Goal: Communication & Community: Answer question/provide support

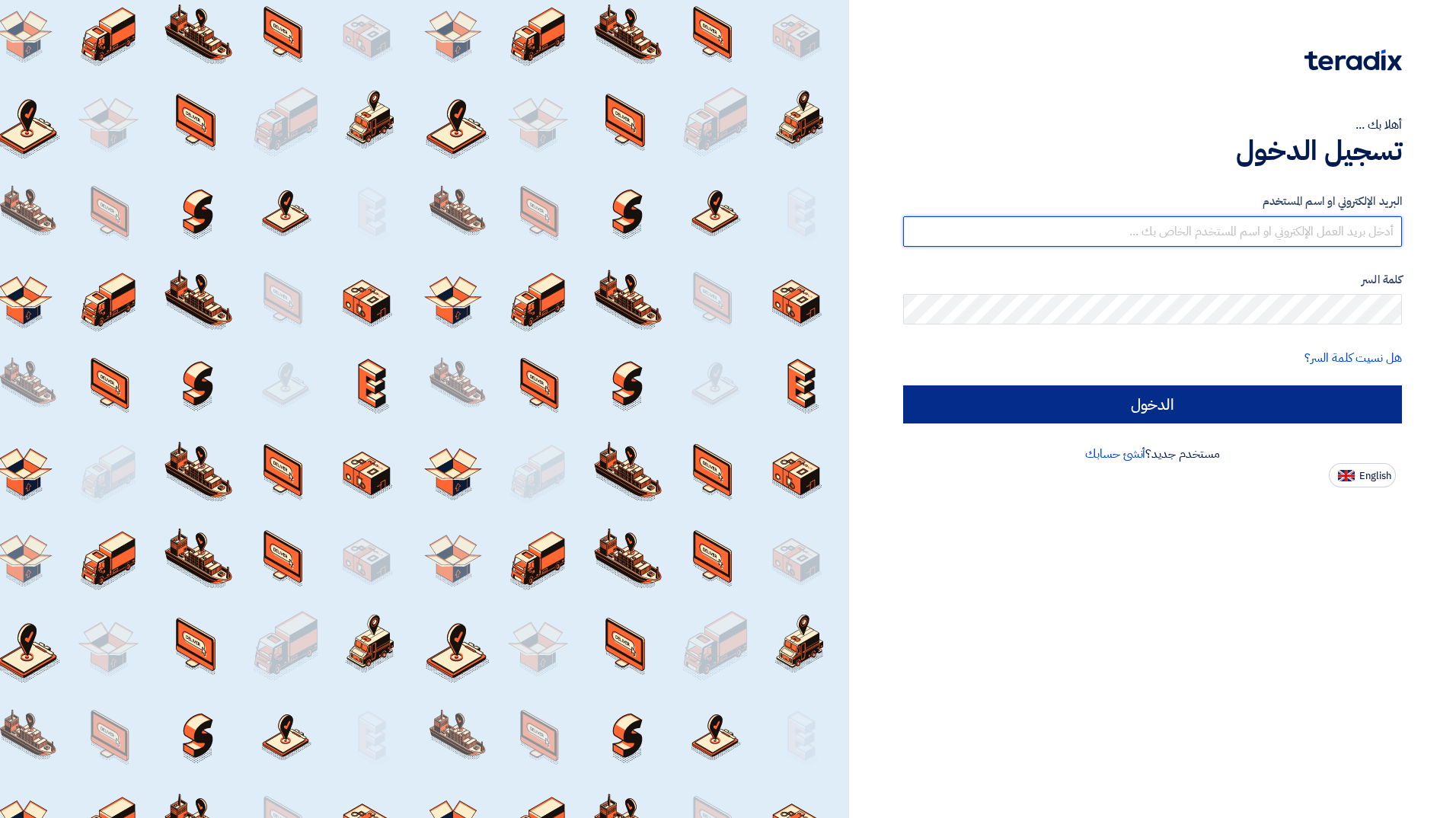
type input "[EMAIL_ADDRESS][DOMAIN_NAME]"
click at [949, 401] on input "الدخول" at bounding box center [1152, 405] width 498 height 38
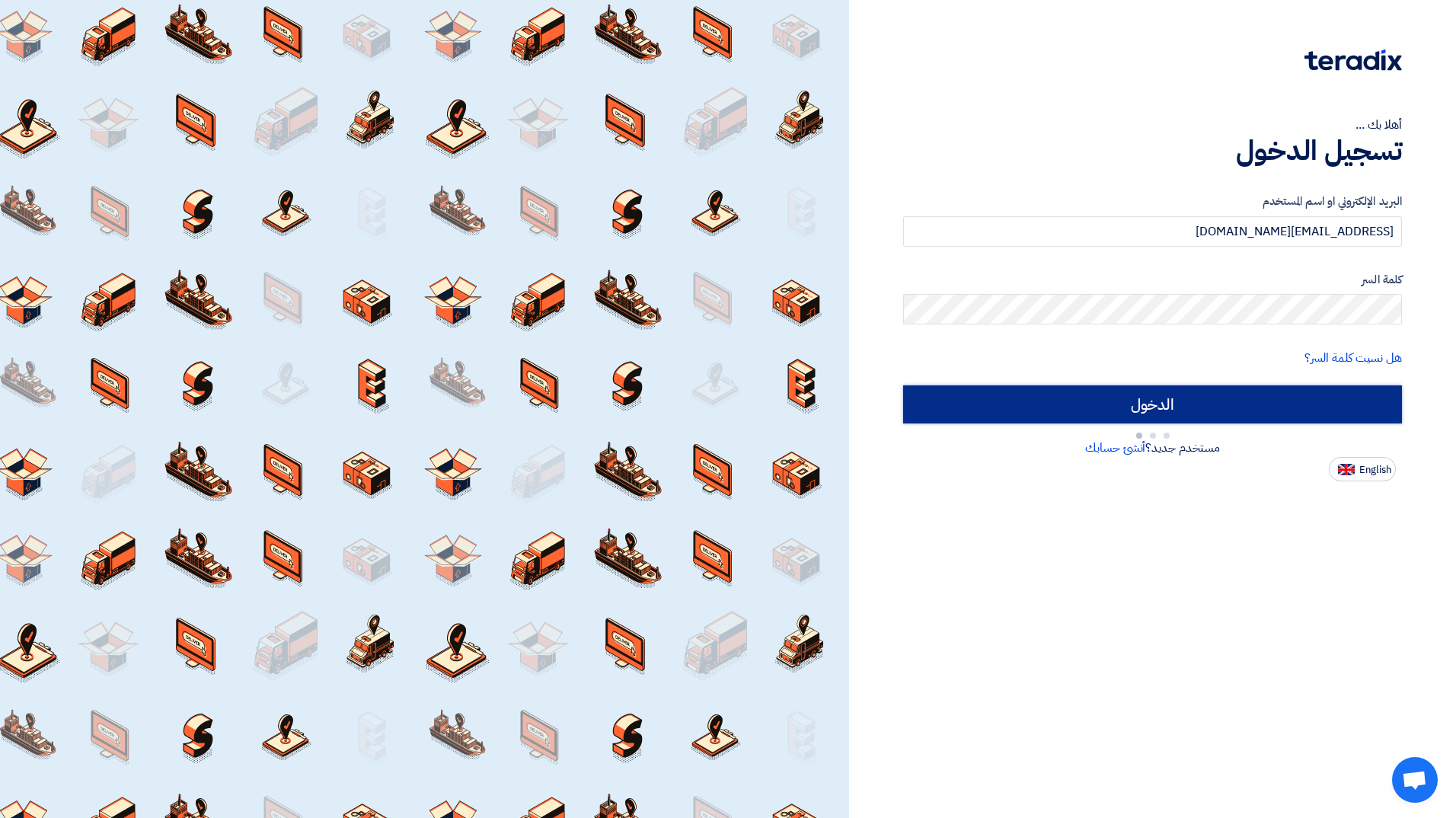
type input "Sign in"
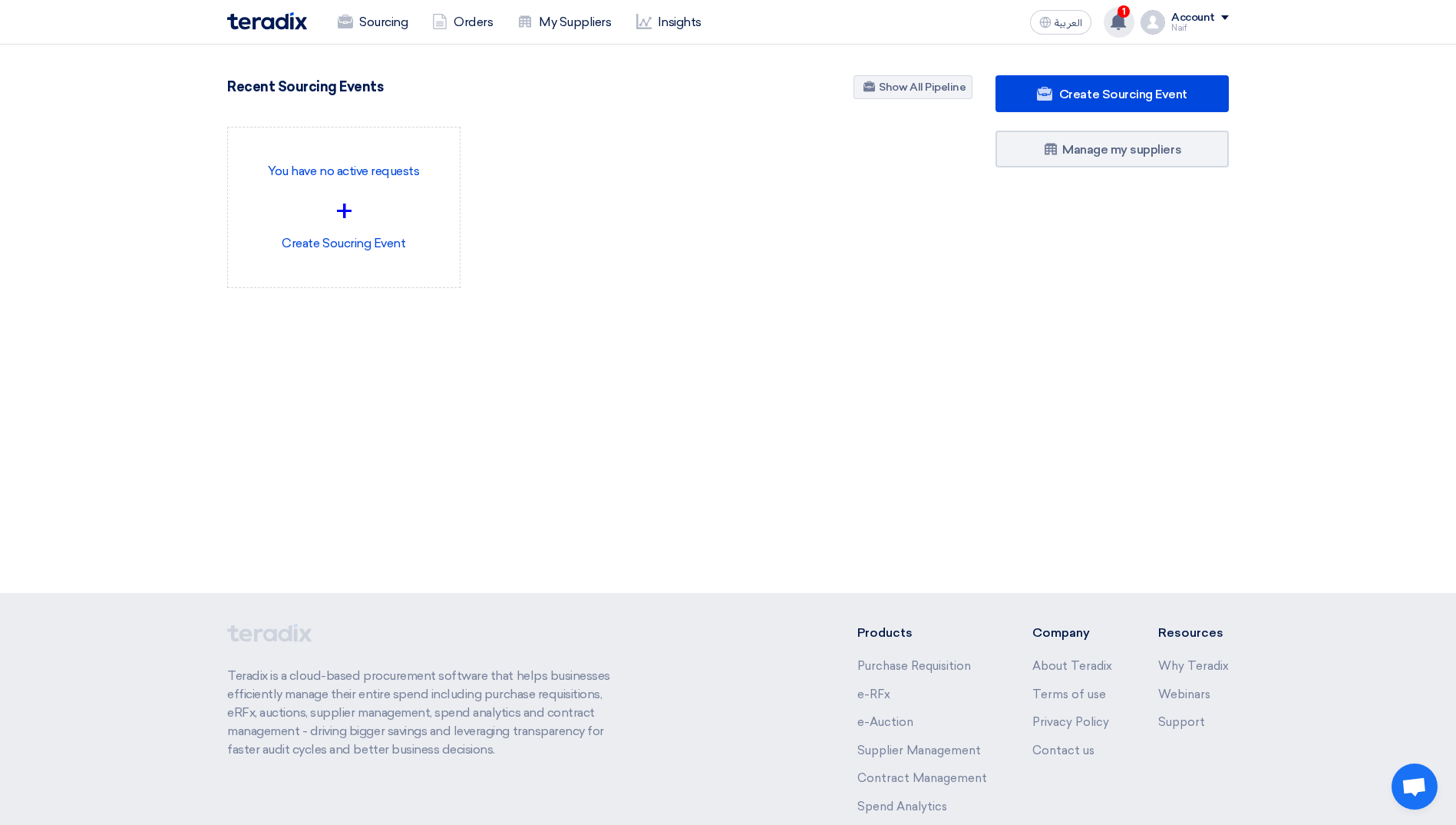
click at [1127, 23] on icon at bounding box center [1119, 21] width 17 height 17
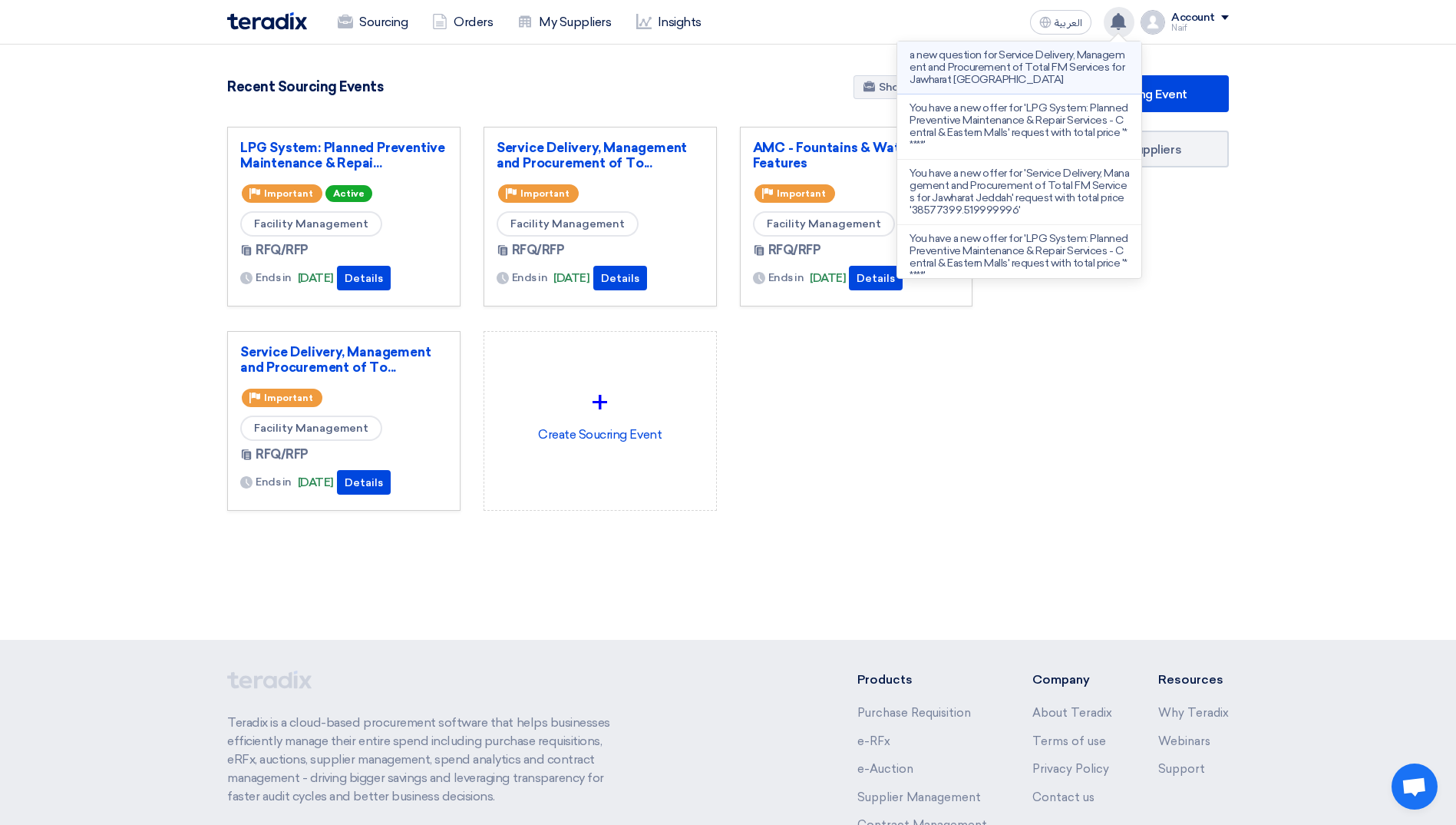
click at [1050, 70] on p "a new question for Service Delivery, Management and Procurement of Total FM Ser…" at bounding box center [1019, 67] width 219 height 37
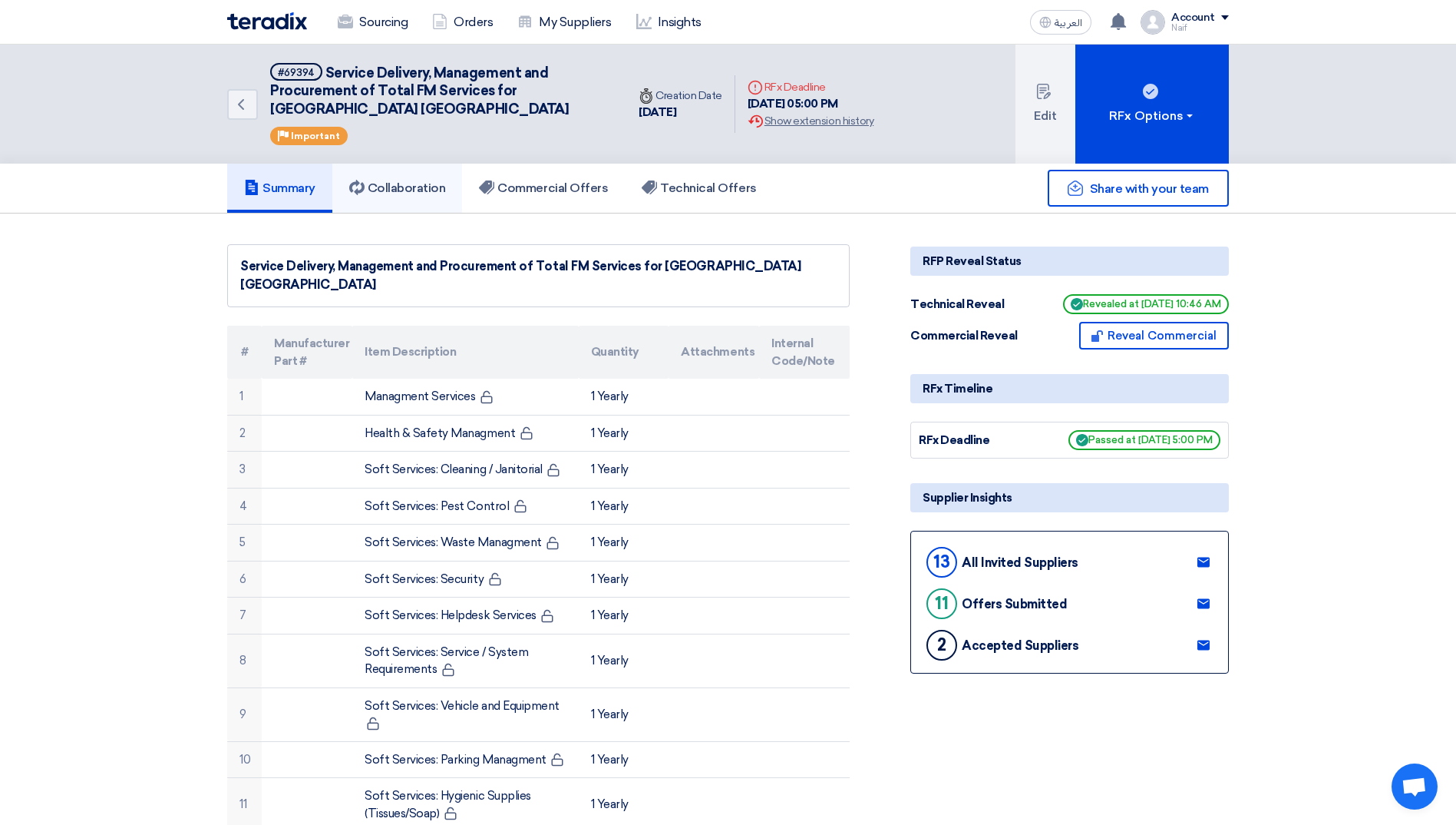
click at [427, 196] on h5 "Collaboration" at bounding box center [397, 188] width 97 height 15
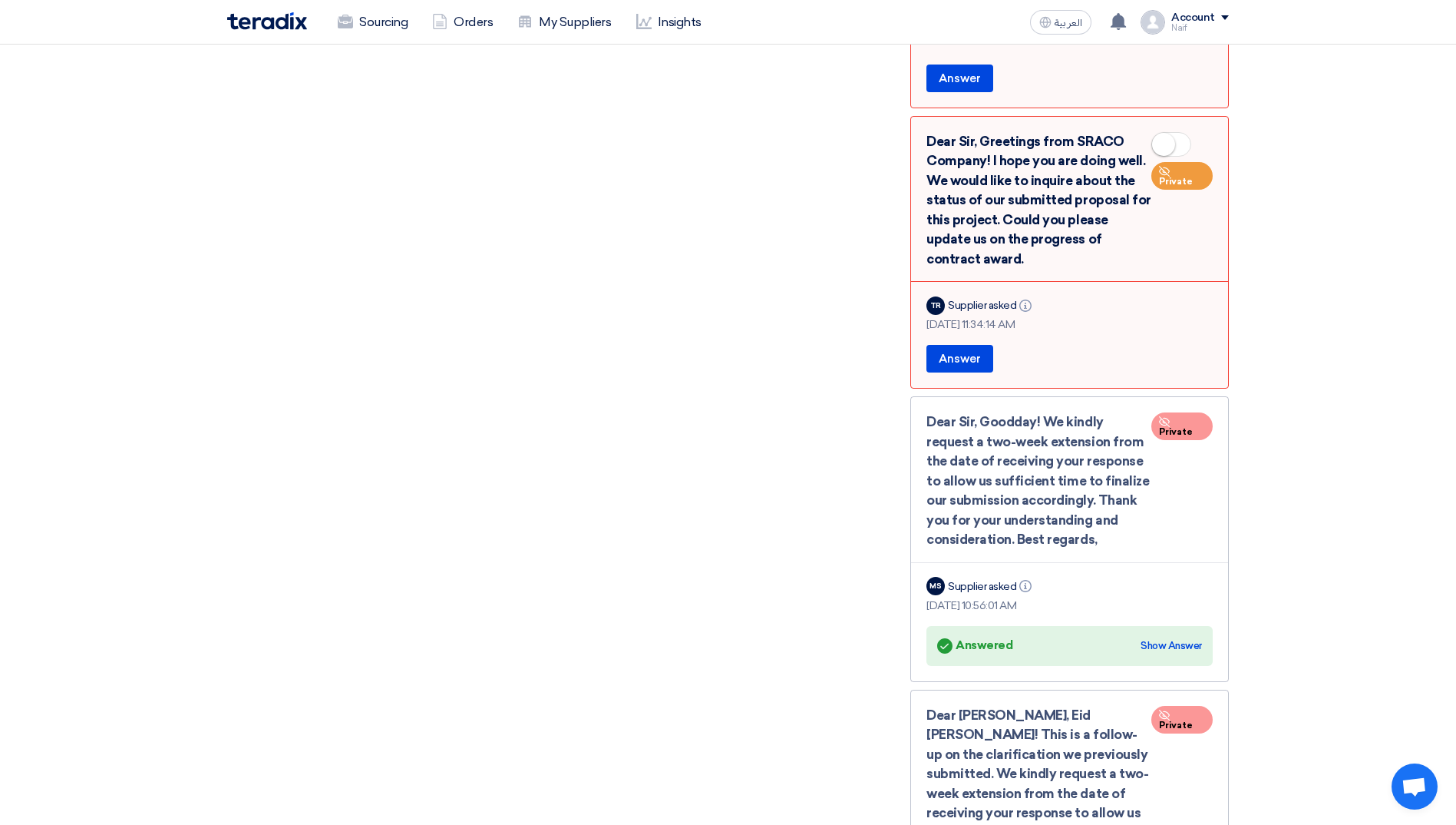
scroll to position [692, 0]
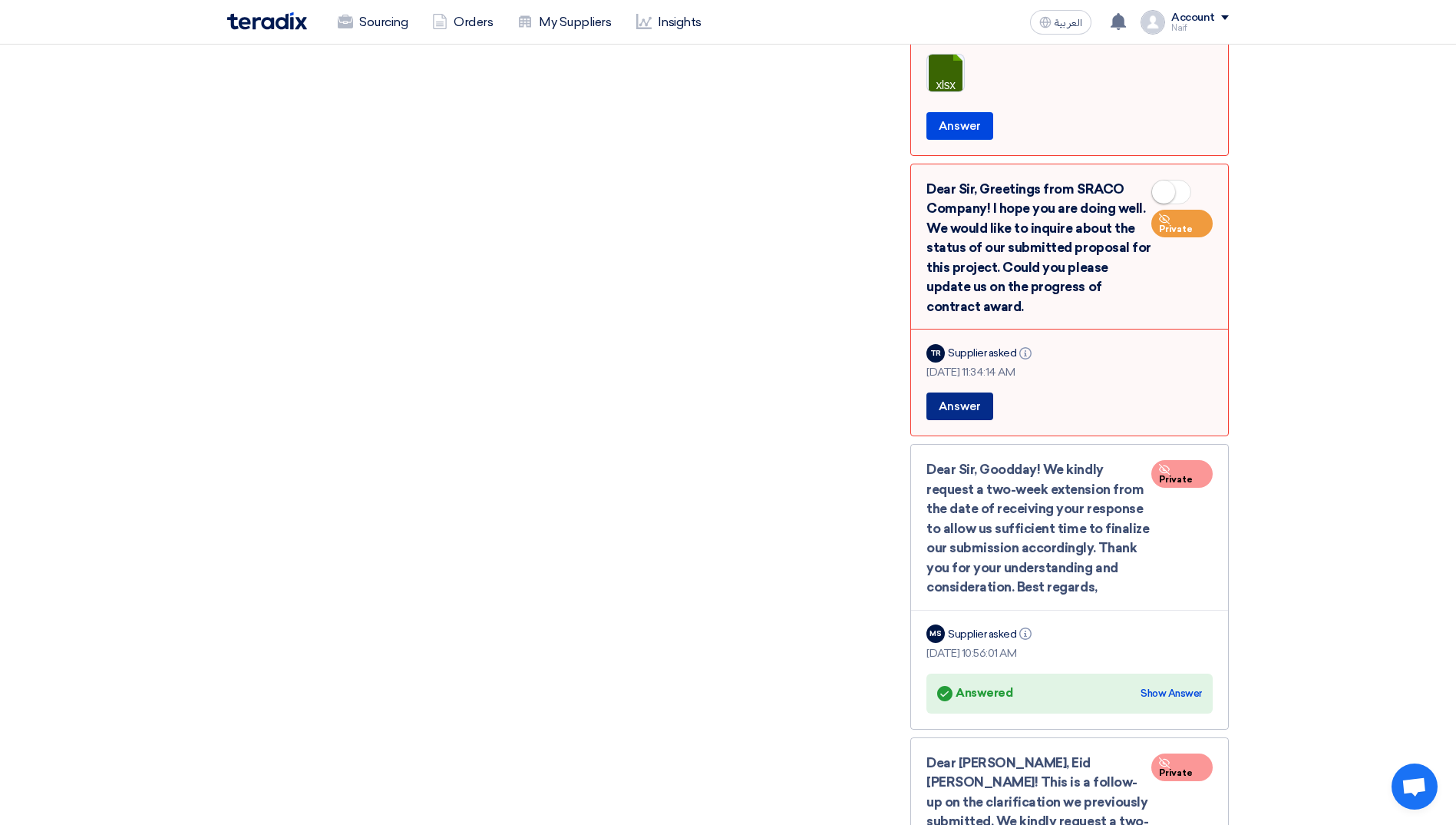
click at [950, 392] on button "Answer" at bounding box center [959, 406] width 67 height 28
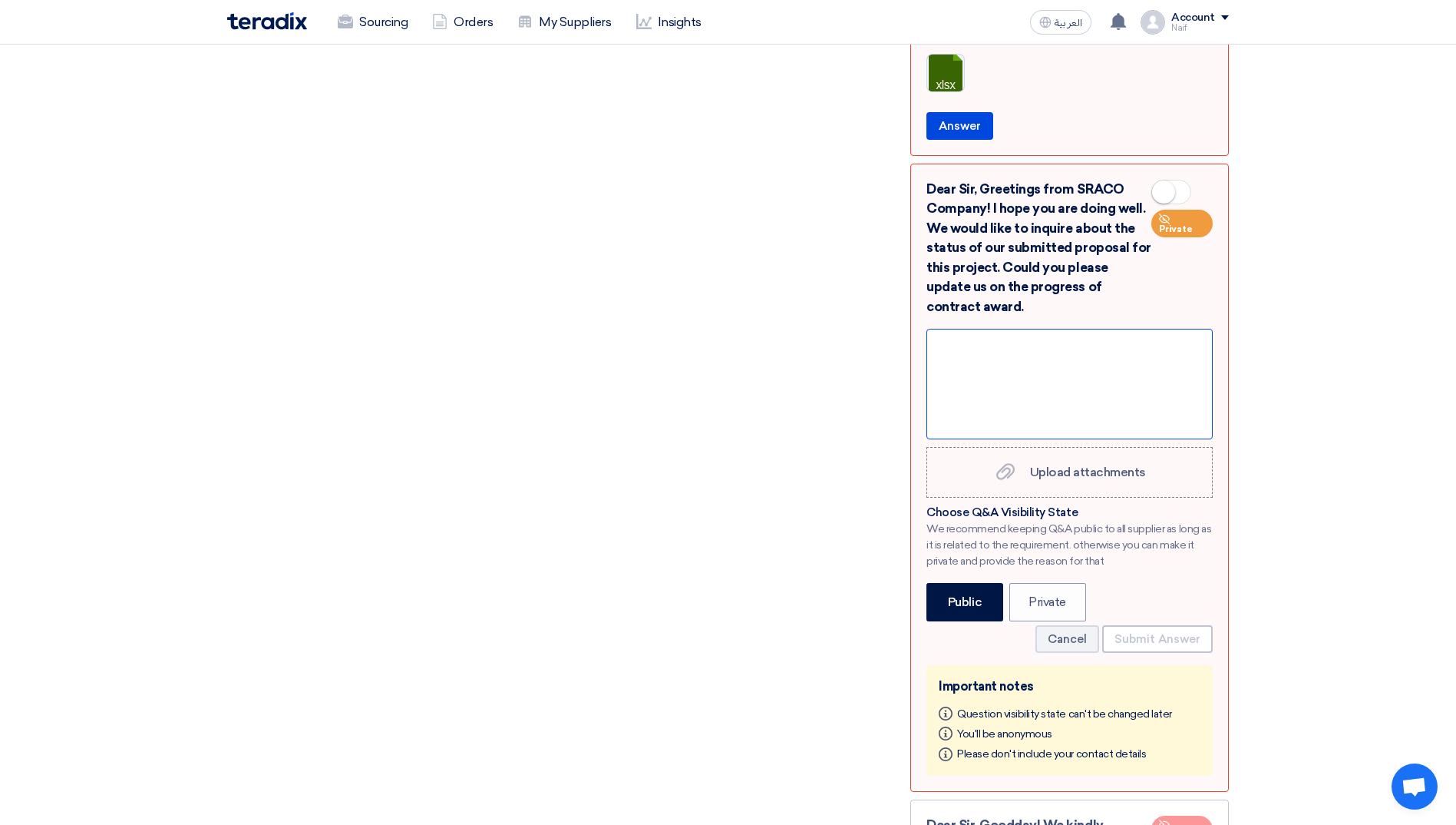
click at [997, 400] on div at bounding box center [1070, 384] width 287 height 111
click at [1069, 329] on div "Thanks for your inquiry" at bounding box center [1070, 384] width 287 height 111
click at [1068, 329] on div "Thanks for your inquiry, the FM team is" at bounding box center [1070, 384] width 287 height 111
click at [1181, 333] on div "Thanks for your inquiry. The FM team is" at bounding box center [1070, 384] width 287 height 111
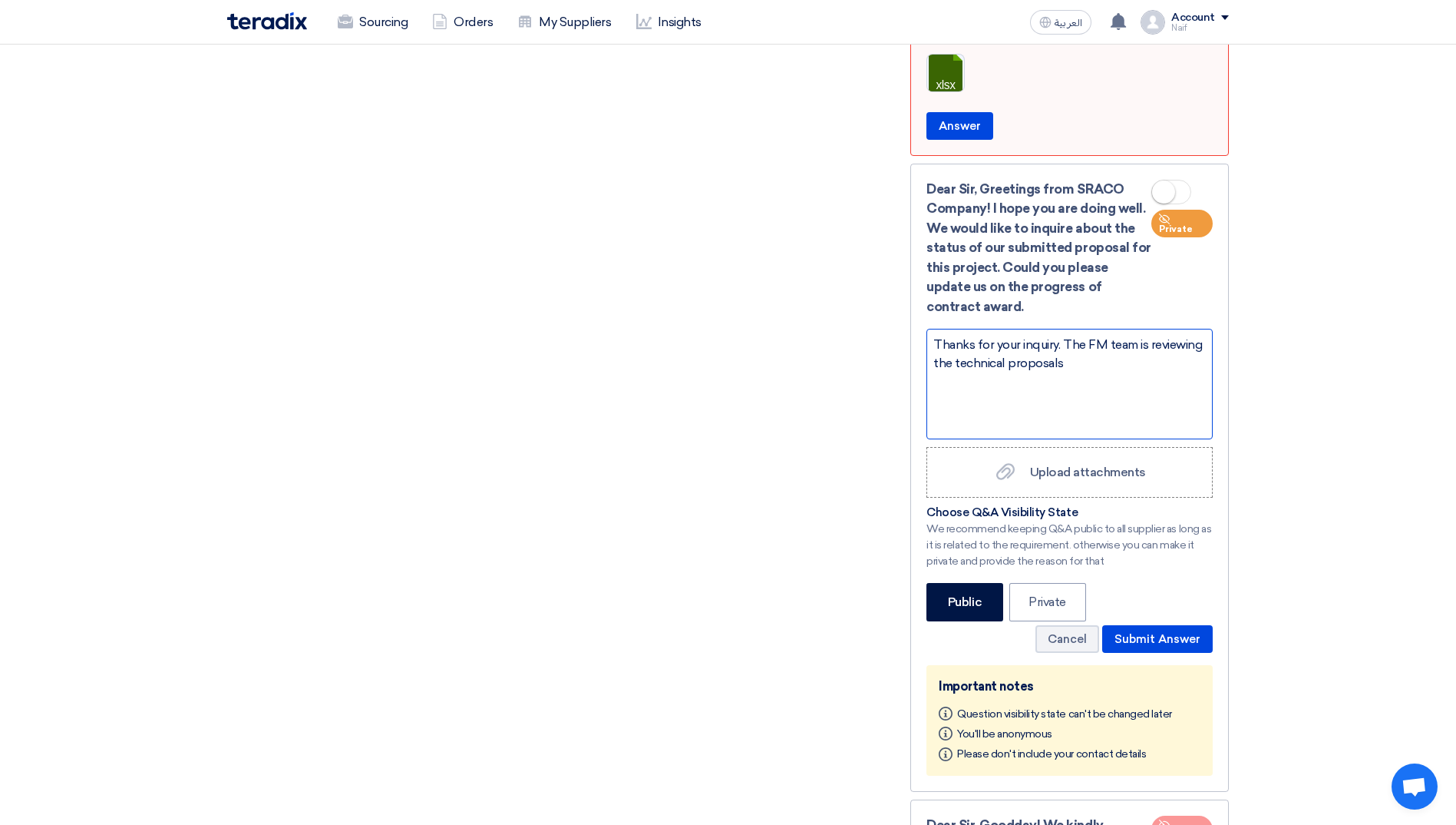
click at [1103, 345] on div "Thanks for your inquiry. The FM team is reviewing the technical proposals" at bounding box center [1070, 384] width 287 height 111
click at [939, 364] on div "Thanks for your inquiry. The FM team is reviewing the technical proposals recei…" at bounding box center [1070, 384] width 287 height 111
click at [1110, 364] on div "Thanks for your inquiry. The FM team is reviewing the technical proposals recei…" at bounding box center [1070, 384] width 287 height 111
click at [1147, 329] on div "Thanks for your inquiry. The FM team is reviewing the technical proposals recei…" at bounding box center [1070, 384] width 287 height 111
click at [1165, 364] on div "Thanks for your inquiry. The FM team is still reviewing the technical proposals…" at bounding box center [1070, 384] width 287 height 111
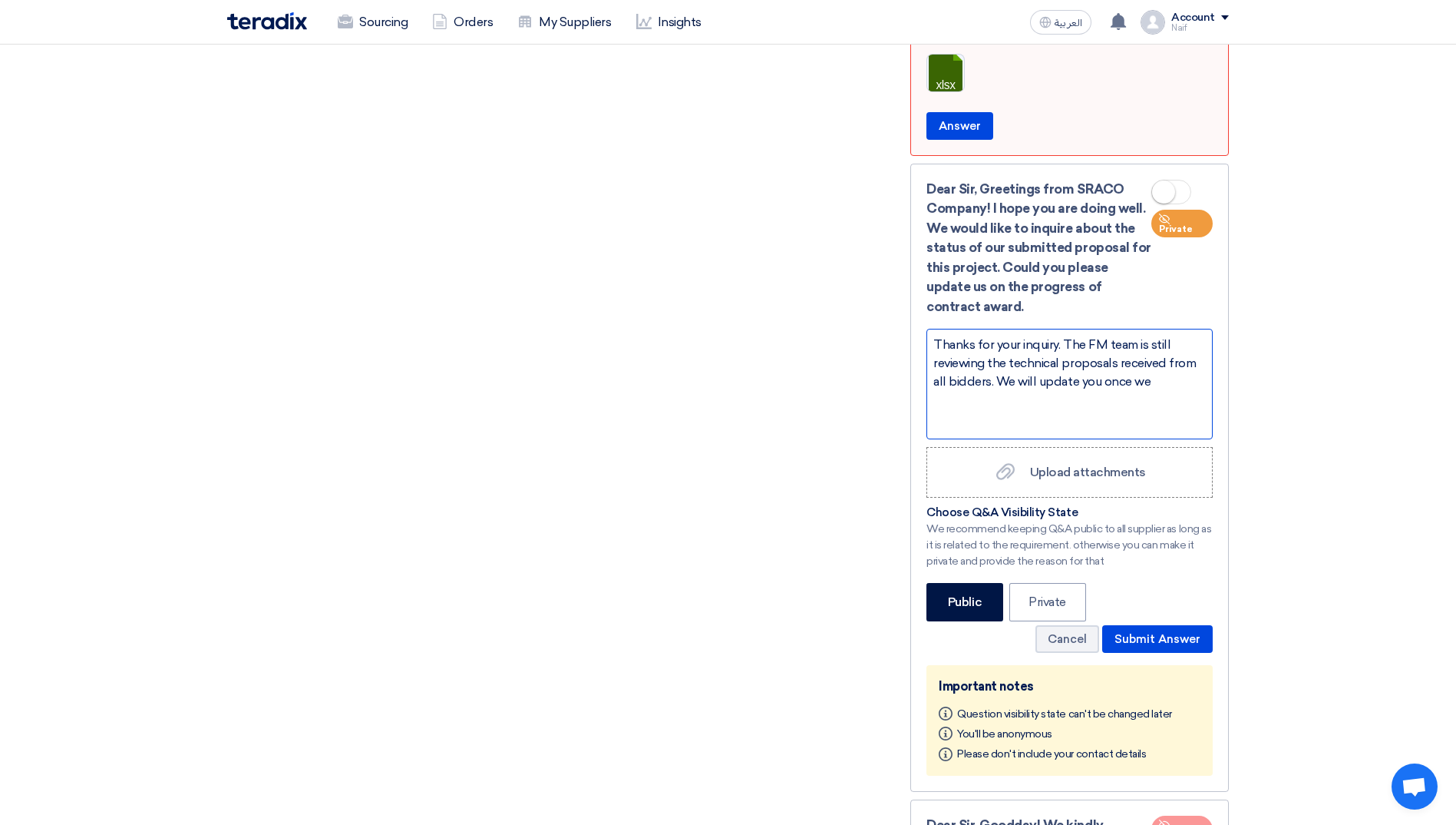
drag, startPoint x: 1040, startPoint y: 364, endPoint x: 1177, endPoint y: 375, distance: 137.4
click at [1177, 375] on div "Thanks for your inquiry. The FM team is still reviewing the technical proposals…" at bounding box center [1070, 384] width 287 height 111
drag, startPoint x: 1091, startPoint y: 388, endPoint x: 901, endPoint y: 314, distance: 203.9
click at [1076, 353] on div at bounding box center [1070, 384] width 287 height 111
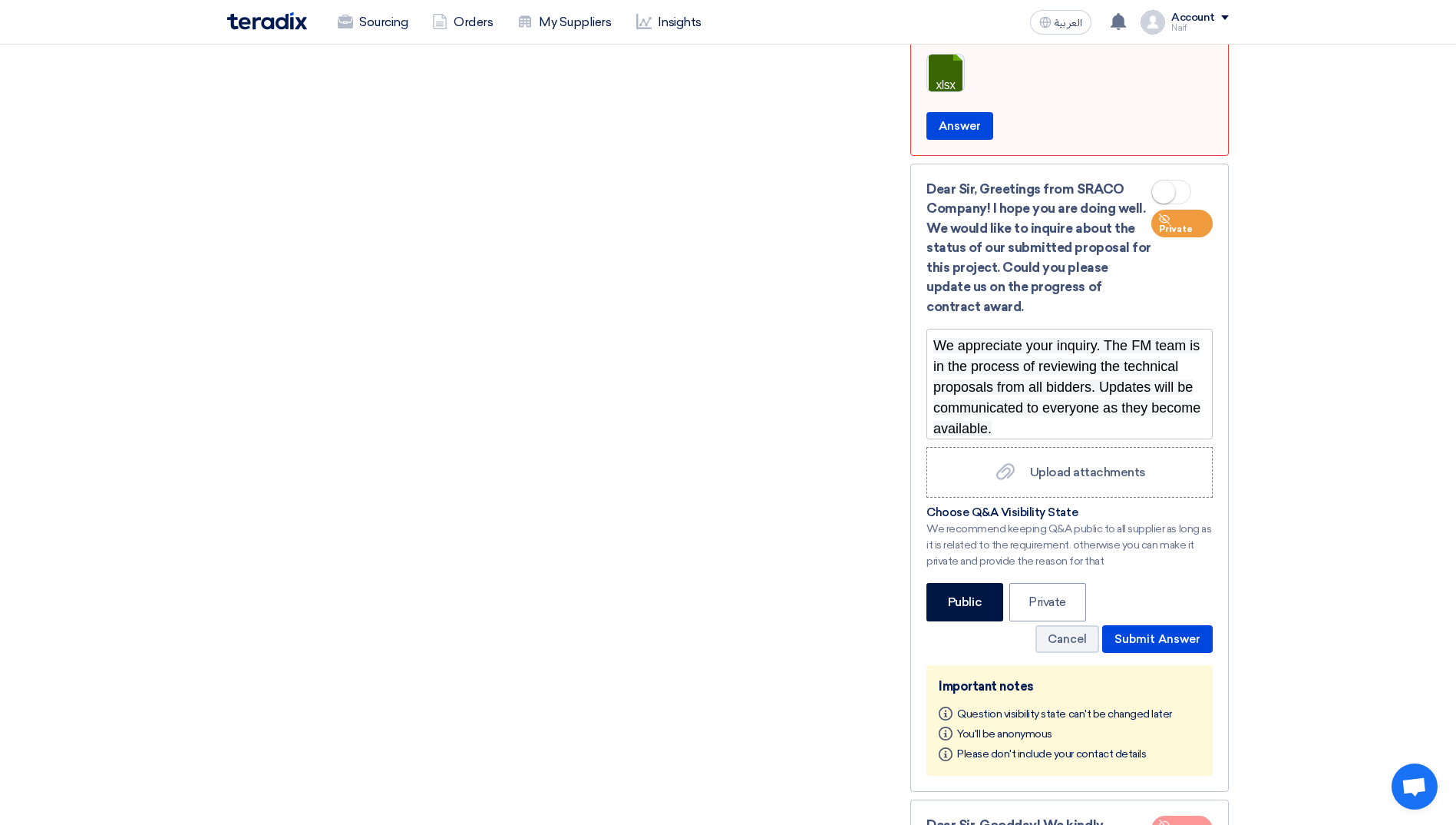
drag, startPoint x: 1021, startPoint y: 327, endPoint x: 903, endPoint y: 328, distance: 118.0
drag, startPoint x: 1102, startPoint y: 328, endPoint x: 905, endPoint y: 329, distance: 197.0
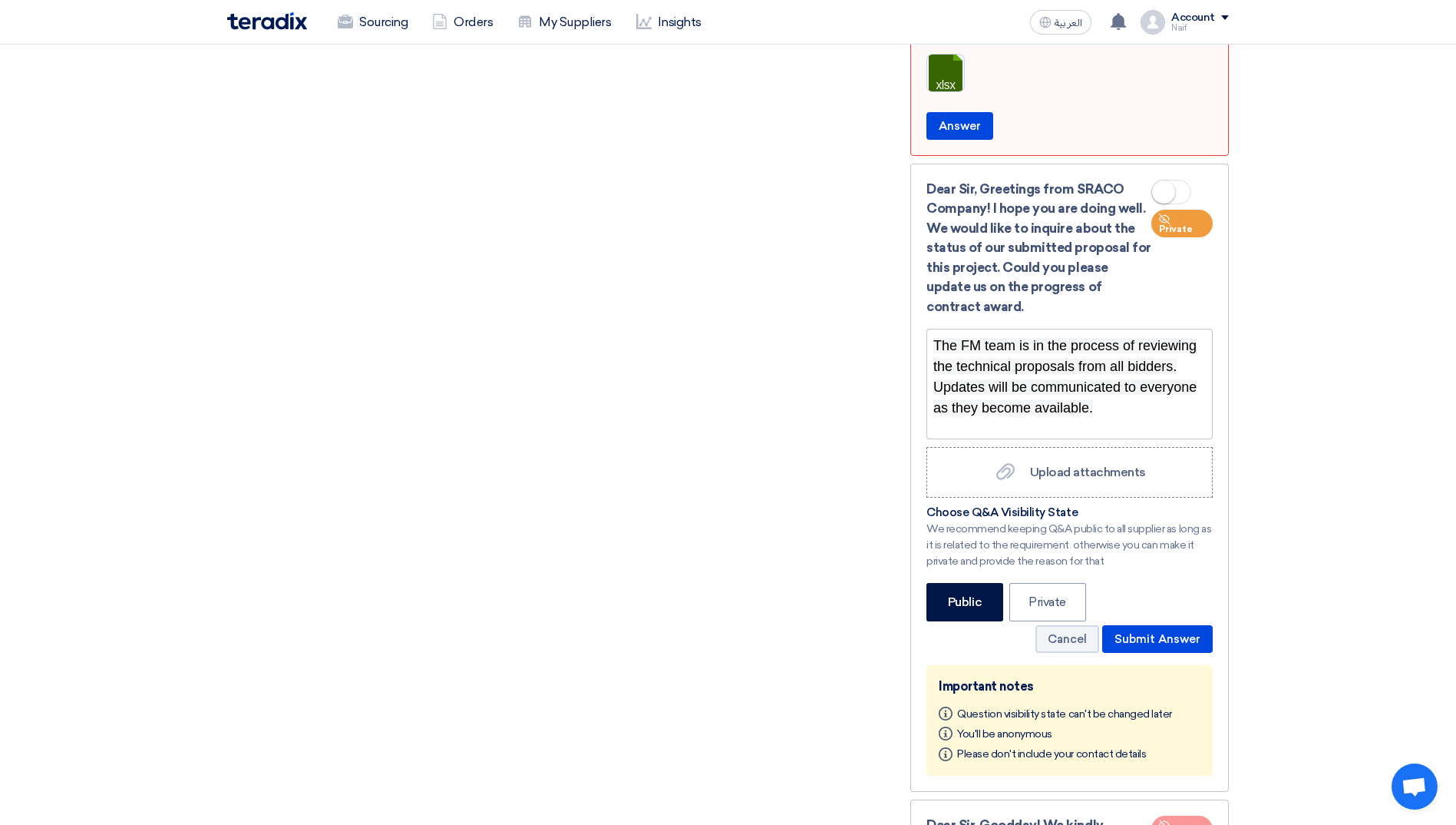
click at [1126, 389] on div "The FM team is in the process of reviewing the technical proposals from all bid…" at bounding box center [1070, 384] width 287 height 111
click at [1180, 625] on button "Submit Answer" at bounding box center [1158, 639] width 110 height 28
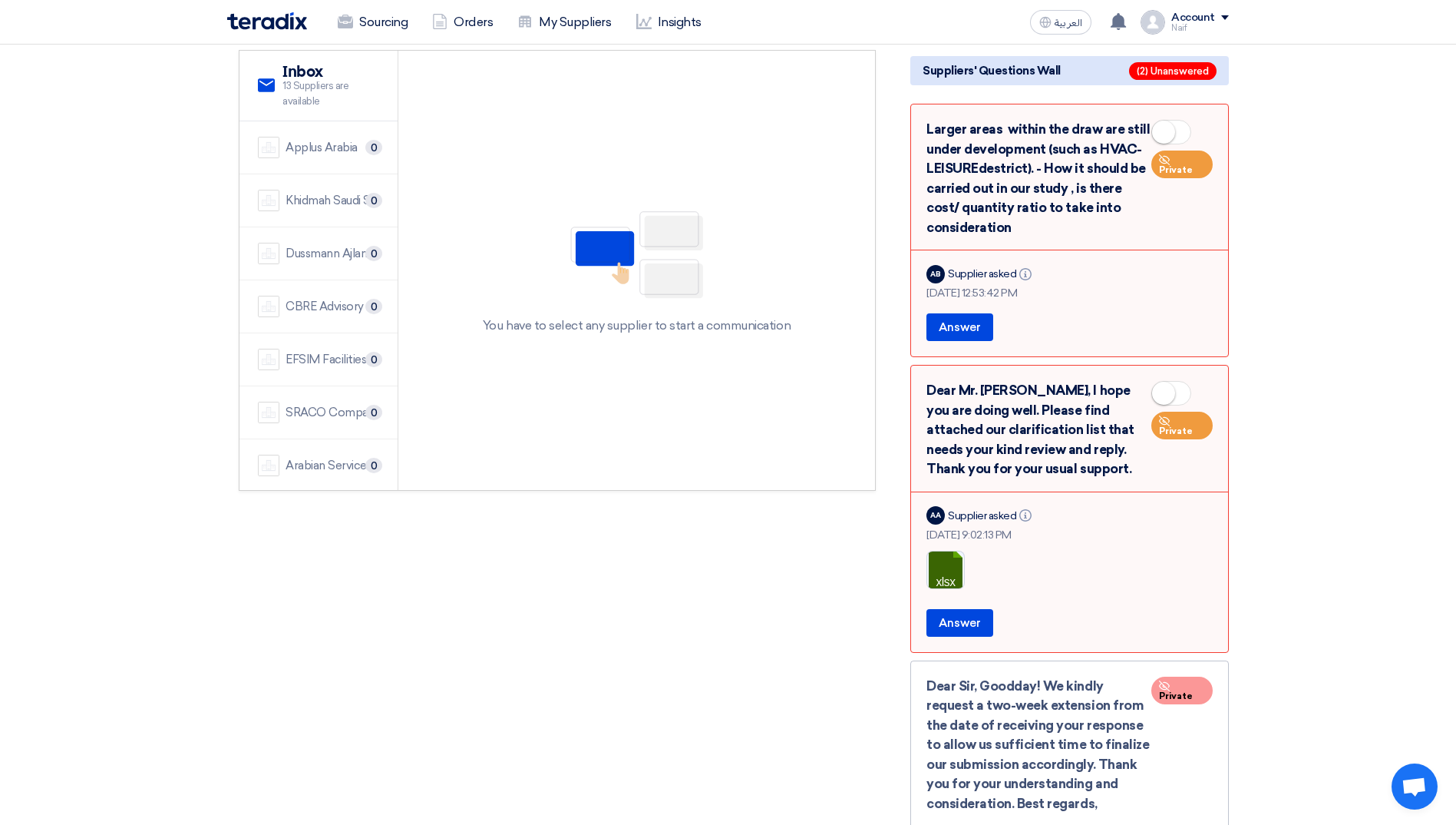
scroll to position [2910, 0]
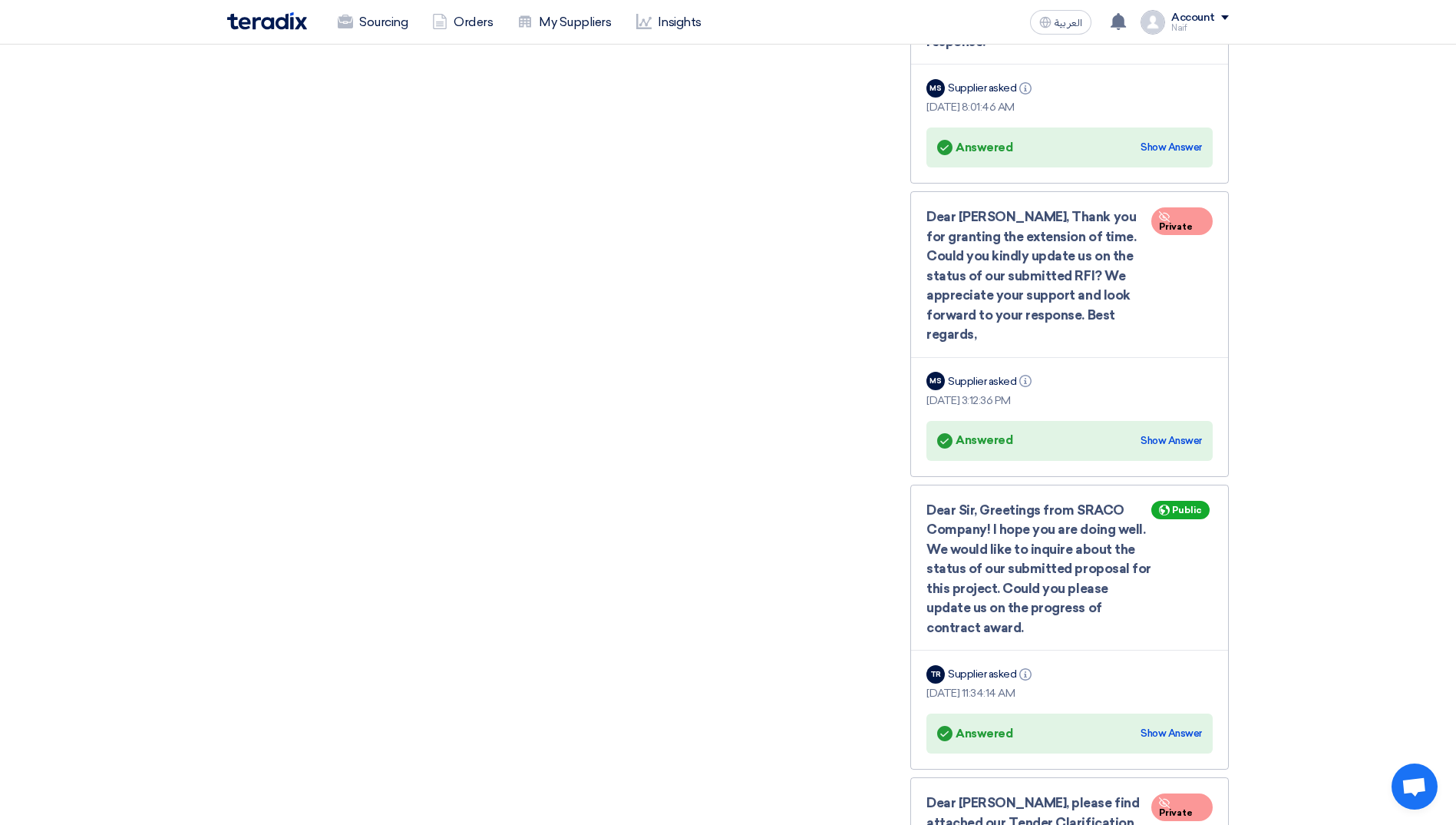
click at [1184, 723] on div "Answered Answered Show Answer" at bounding box center [1070, 733] width 265 height 21
click at [1178, 726] on div "Show Answer" at bounding box center [1171, 734] width 62 height 15
